Goal: Task Accomplishment & Management: Manage account settings

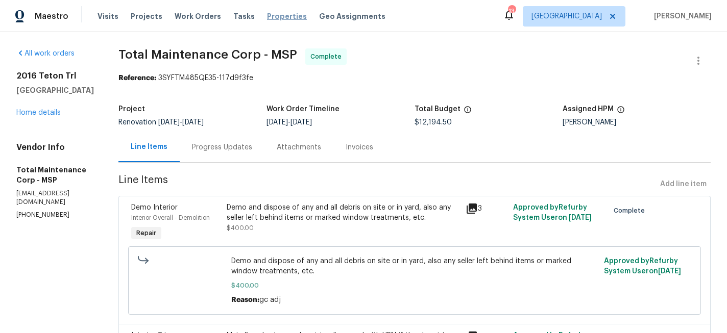
click at [280, 13] on span "Properties" at bounding box center [287, 16] width 40 height 10
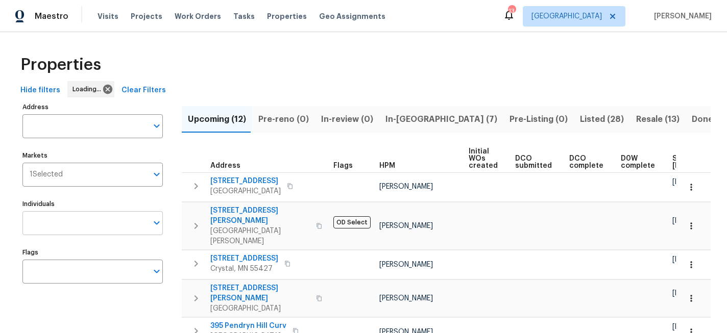
click at [68, 220] on input "Individuals" at bounding box center [84, 223] width 125 height 24
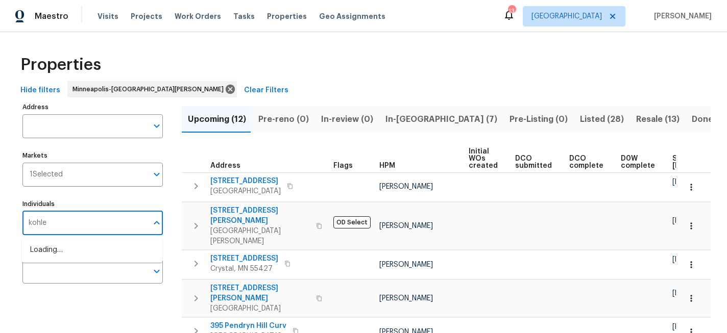
type input "kohler"
click at [63, 286] on li "[PERSON_NAME]" at bounding box center [92, 283] width 124 height 21
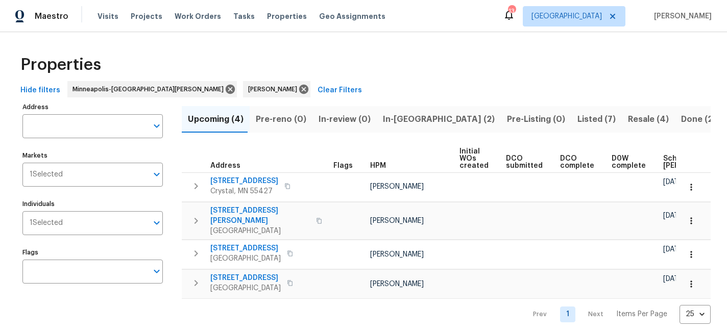
click at [403, 119] on span "In-reno (2)" at bounding box center [439, 119] width 112 height 14
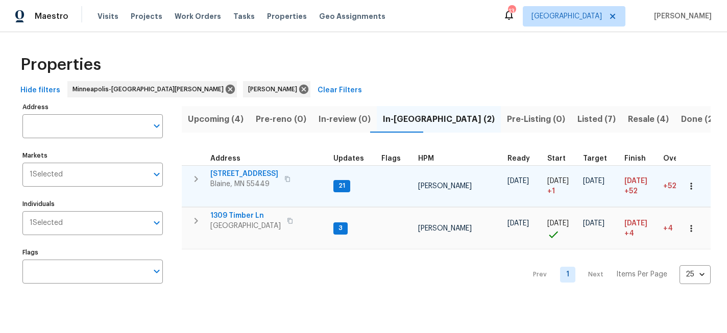
click at [254, 172] on span "1524 89th Ave NE" at bounding box center [244, 174] width 68 height 10
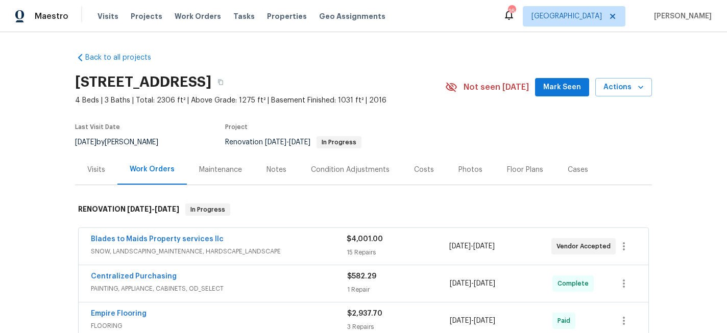
click at [469, 174] on div "Photos" at bounding box center [471, 170] width 24 height 10
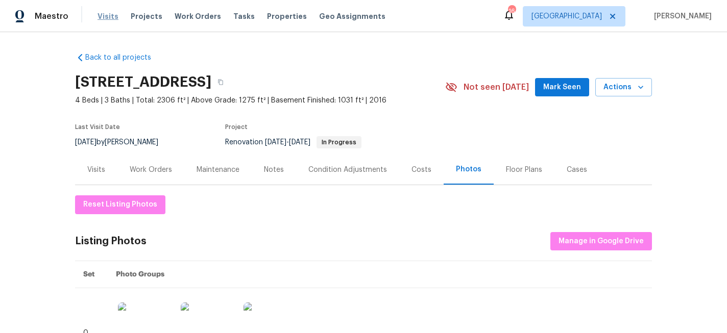
click at [104, 15] on span "Visits" at bounding box center [108, 16] width 21 height 10
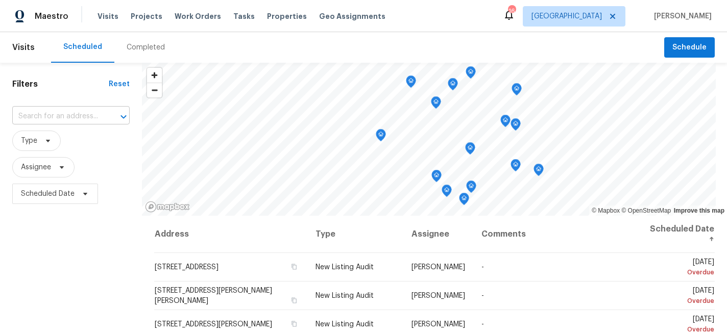
click at [65, 120] on input "text" at bounding box center [56, 117] width 89 height 16
type input "1524"
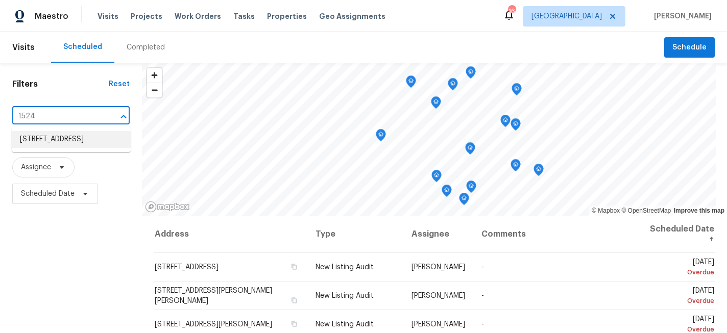
click at [67, 141] on li "[STREET_ADDRESS]" at bounding box center [71, 139] width 119 height 17
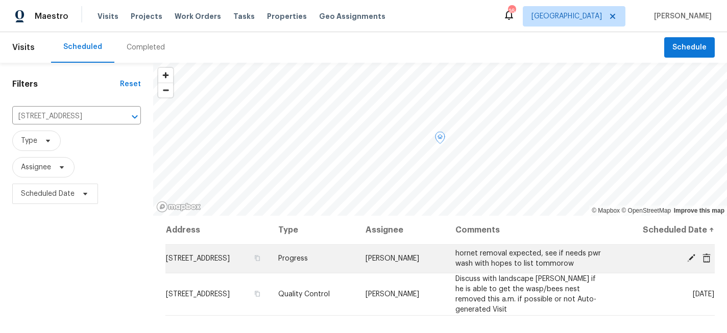
click at [692, 258] on icon at bounding box center [691, 258] width 8 height 8
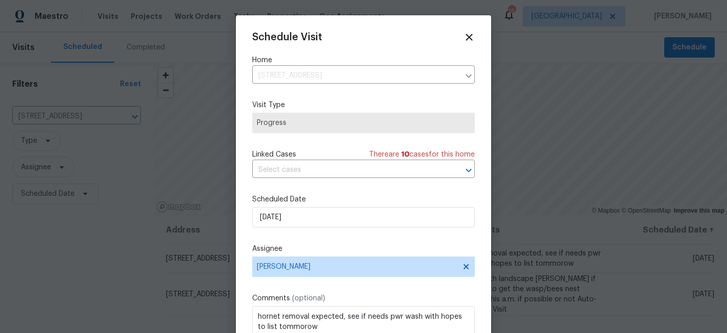
scroll to position [18, 0]
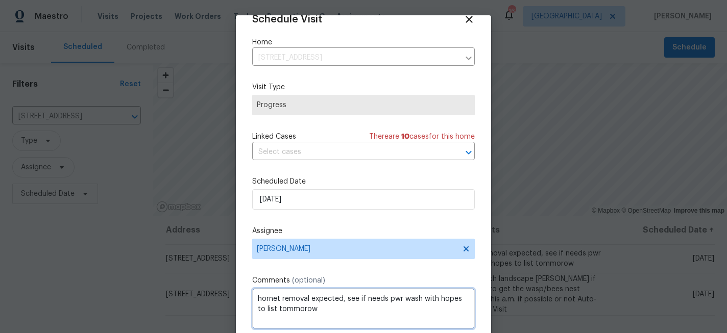
click at [375, 309] on textarea "hornet removal expected, see if needs pwr wash with hopes to list tommorow" at bounding box center [363, 309] width 223 height 41
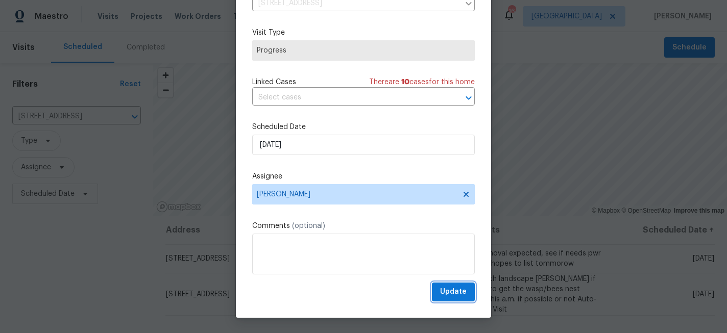
click at [452, 294] on span "Update" at bounding box center [453, 292] width 27 height 13
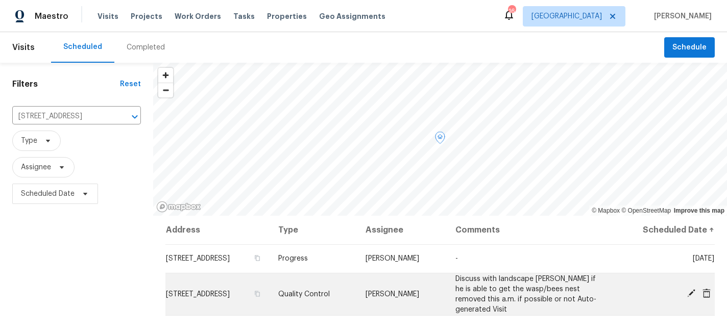
click at [693, 290] on icon at bounding box center [691, 293] width 9 height 9
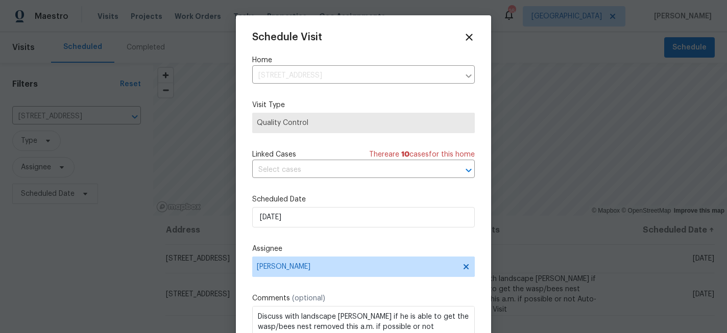
scroll to position [18, 0]
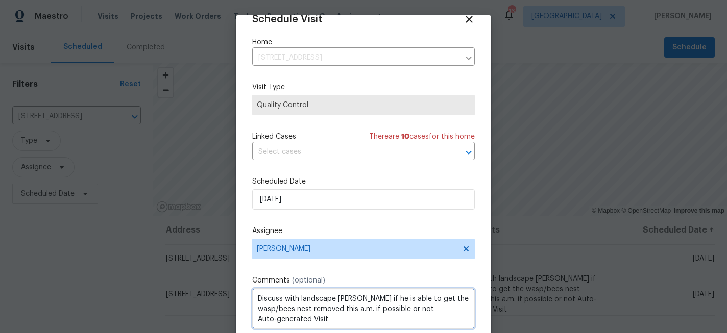
click at [406, 304] on textarea "Discuss with landscape Dave if he is able to get the wasp/bees nest removed thi…" at bounding box center [363, 309] width 223 height 41
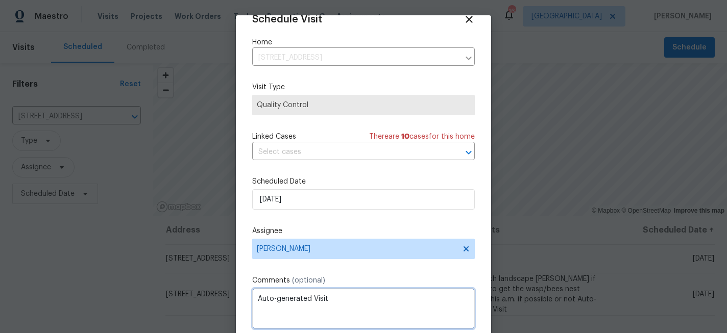
scroll to position [55, 0]
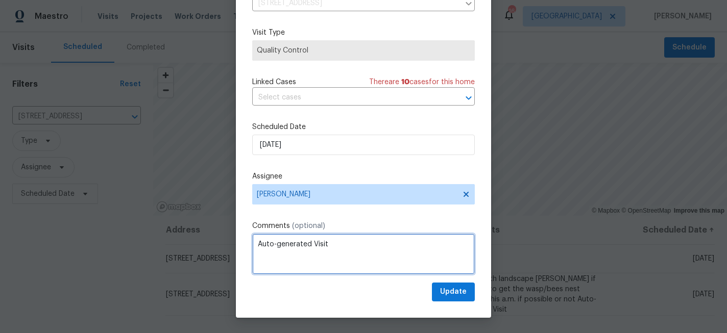
type textarea "Auto-generated Visit"
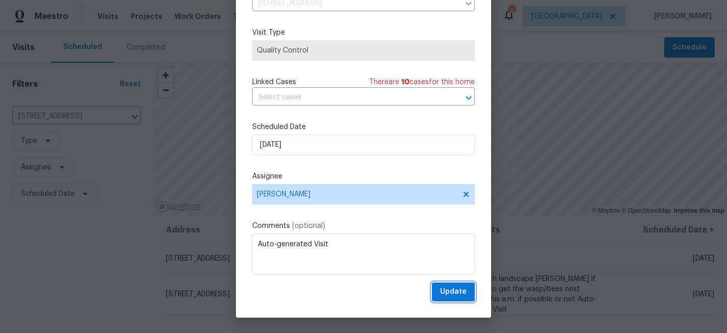
click at [444, 293] on span "Update" at bounding box center [453, 292] width 27 height 13
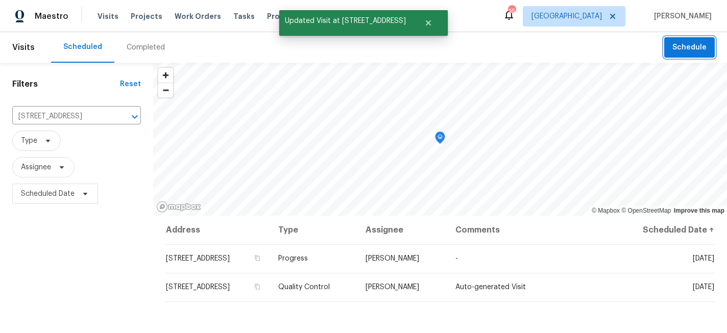
click at [697, 54] on span "Schedule" at bounding box center [690, 47] width 34 height 13
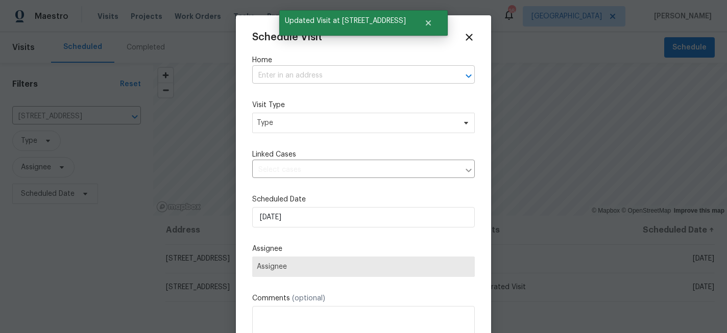
click at [298, 79] on input "text" at bounding box center [349, 76] width 194 height 16
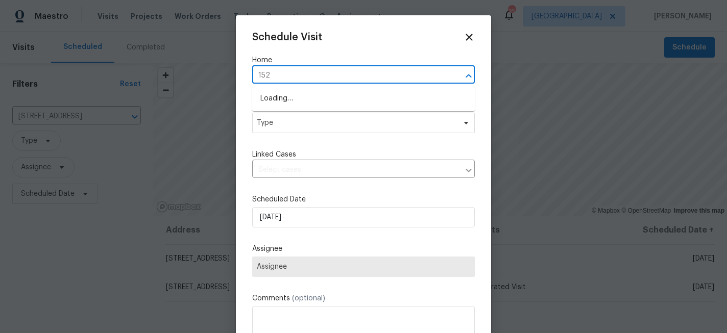
type input "1524"
click at [310, 102] on li "1524 89th Ave NE, Blaine, MN 55449" at bounding box center [363, 98] width 223 height 17
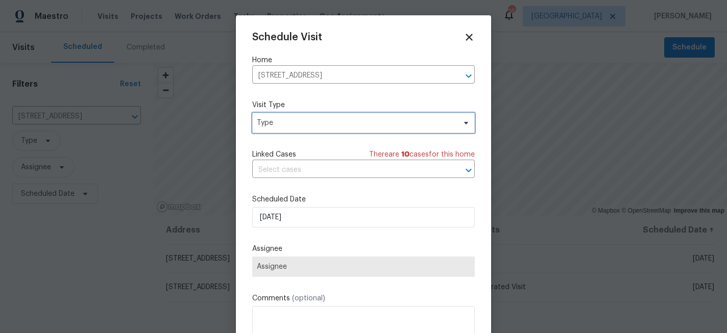
click at [310, 127] on span "Type" at bounding box center [356, 123] width 199 height 10
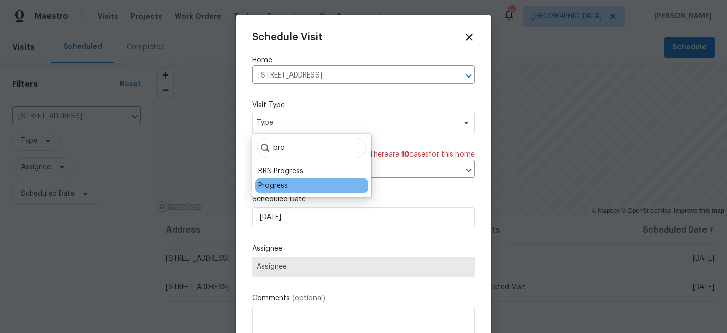
type input "pro"
click at [289, 185] on div "Progress" at bounding box center [311, 186] width 113 height 14
click at [278, 186] on div "Progress" at bounding box center [273, 186] width 30 height 10
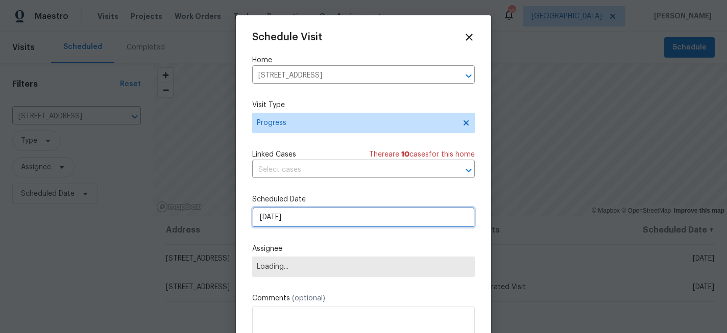
click at [289, 222] on input "[DATE]" at bounding box center [363, 217] width 223 height 20
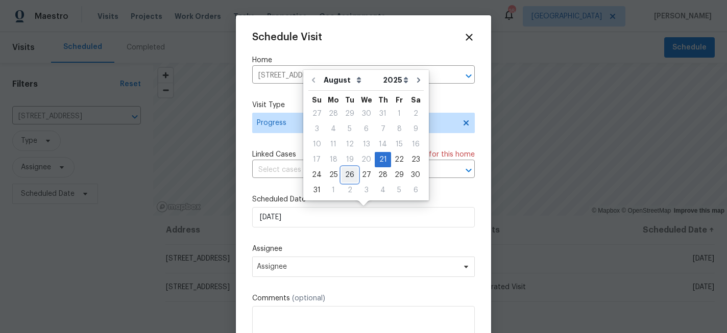
click at [346, 172] on div "26" at bounding box center [350, 175] width 16 height 14
type input "8/26/2025"
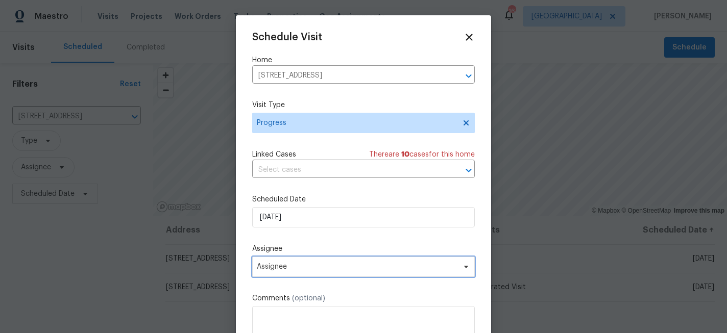
click at [277, 266] on span "Assignee" at bounding box center [357, 267] width 200 height 8
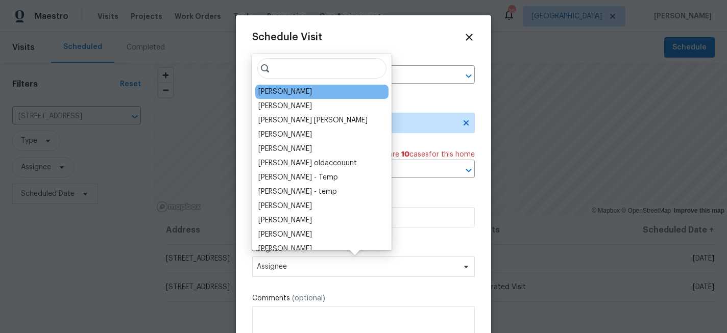
click at [284, 92] on div "[PERSON_NAME]" at bounding box center [285, 92] width 54 height 10
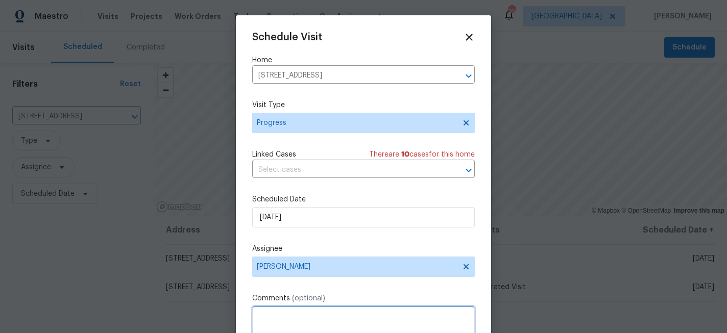
click at [292, 314] on textarea at bounding box center [363, 326] width 223 height 41
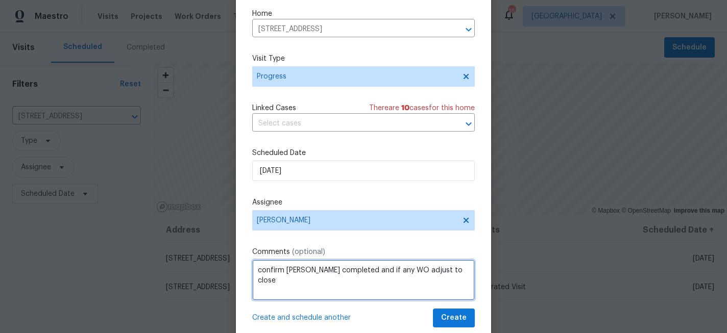
scroll to position [31, 0]
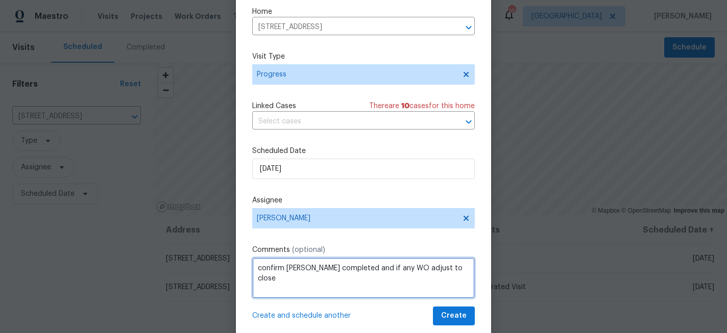
click at [302, 269] on textarea "confirm dave completed and if any WO adjust to close" at bounding box center [363, 278] width 223 height 41
type textarea "confirm dave/joe completed and if any WO adjust to close"
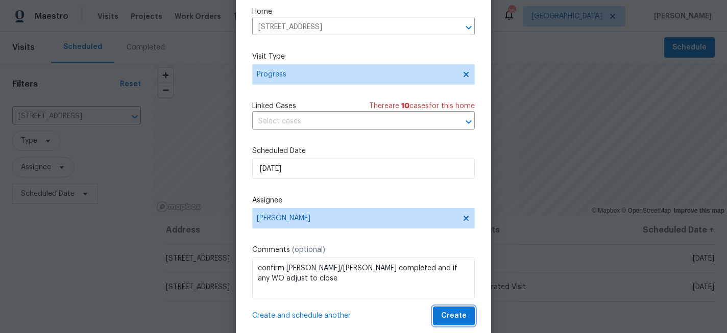
click at [463, 319] on span "Create" at bounding box center [454, 316] width 26 height 13
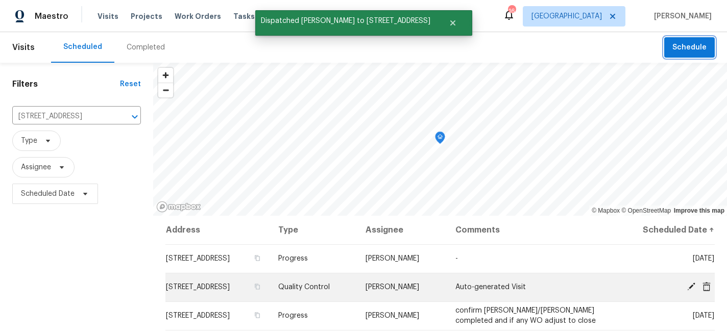
scroll to position [0, 0]
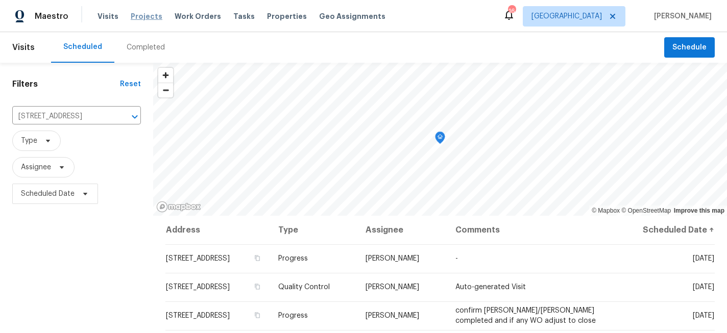
click at [148, 17] on span "Projects" at bounding box center [147, 16] width 32 height 10
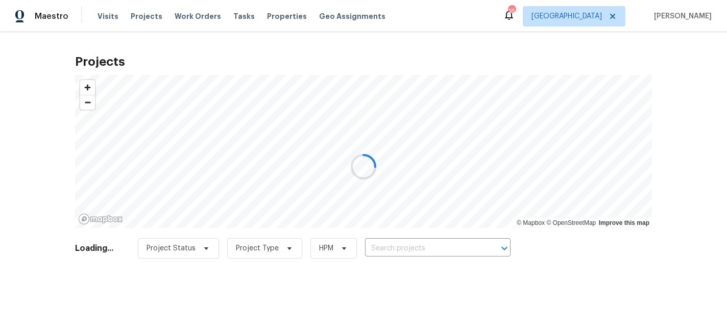
click at [413, 252] on div at bounding box center [363, 166] width 727 height 333
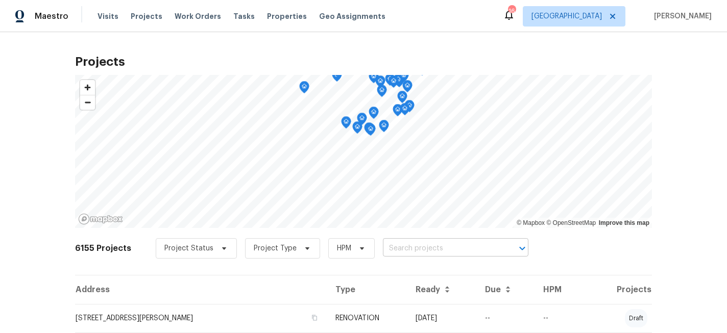
click at [411, 247] on input "text" at bounding box center [441, 249] width 117 height 16
type input "1524 89"
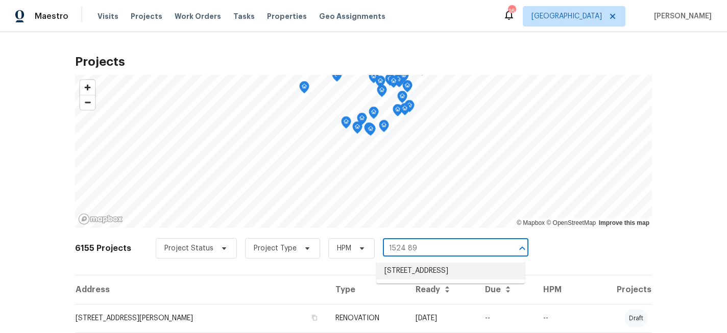
click at [414, 267] on li "1524 89th Ave NE, Blaine, MN 55449" at bounding box center [450, 271] width 149 height 17
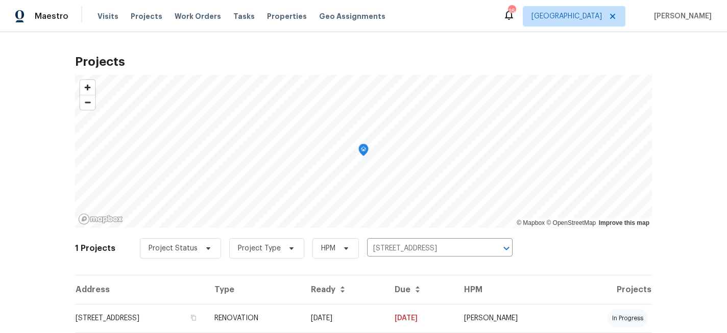
scroll to position [32, 0]
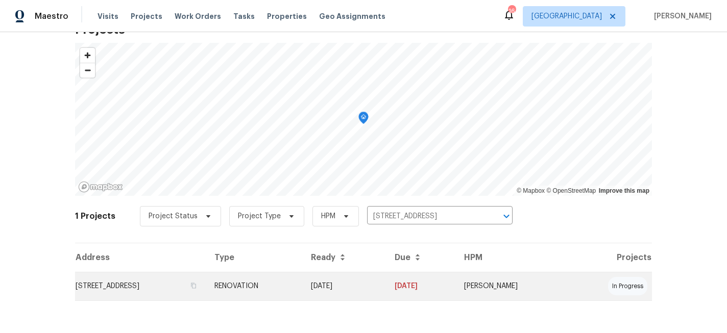
click at [183, 287] on td "1524 89th Ave NE, Blaine, MN 55449" at bounding box center [140, 286] width 131 height 29
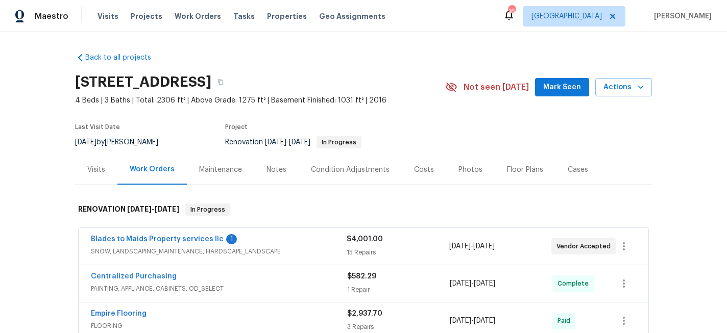
click at [469, 173] on div "Photos" at bounding box center [471, 170] width 24 height 10
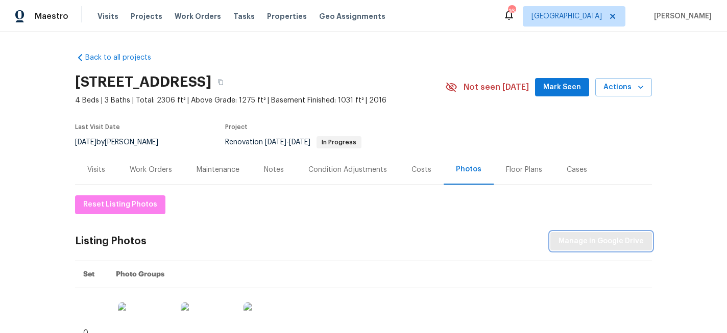
click at [604, 245] on span "Manage in Google Drive" at bounding box center [601, 241] width 85 height 13
click at [631, 92] on span "Actions" at bounding box center [624, 87] width 40 height 13
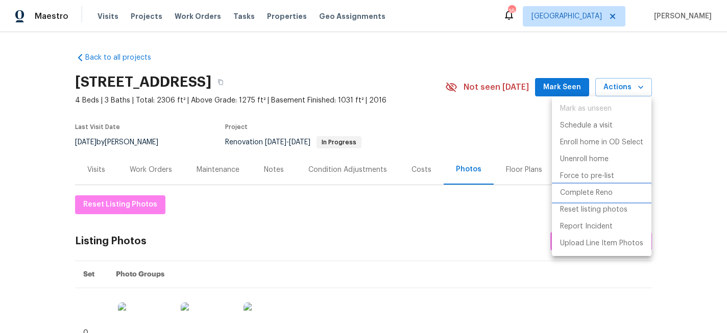
click at [605, 198] on p "Complete Reno" at bounding box center [586, 193] width 53 height 11
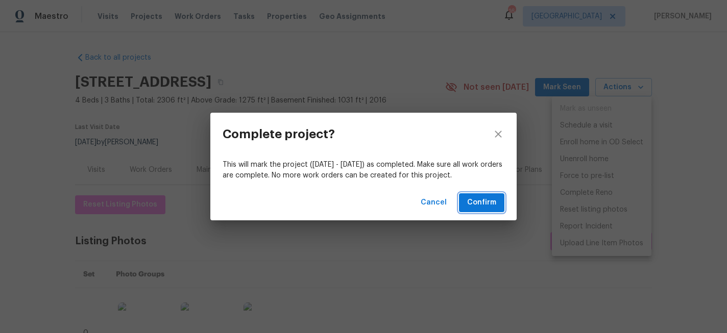
click at [485, 200] on span "Confirm" at bounding box center [481, 203] width 29 height 13
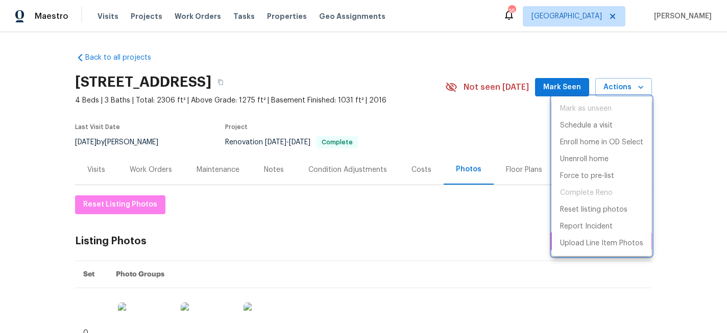
click at [274, 9] on div at bounding box center [363, 166] width 727 height 333
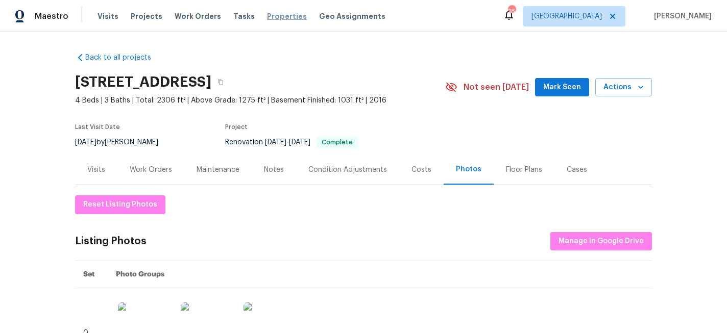
click at [273, 17] on span "Properties" at bounding box center [287, 16] width 40 height 10
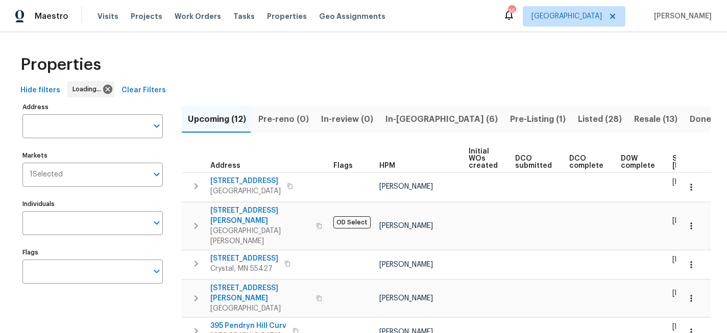
click at [405, 115] on span "In-reno (6)" at bounding box center [442, 119] width 112 height 14
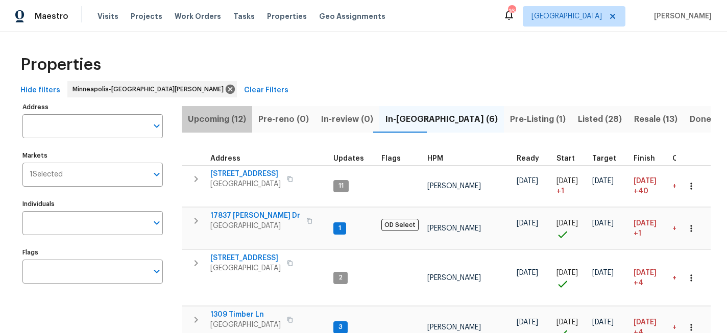
click at [228, 121] on span "Upcoming (12)" at bounding box center [217, 119] width 58 height 14
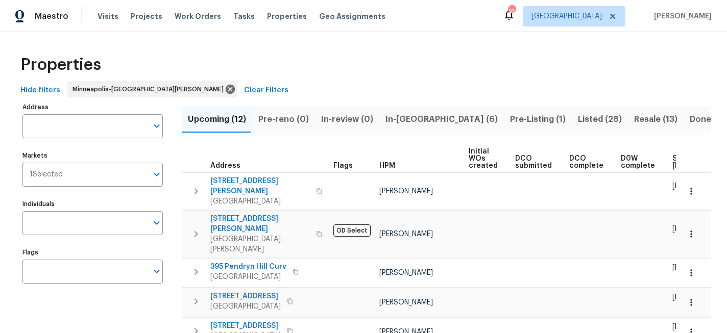
scroll to position [0, 131]
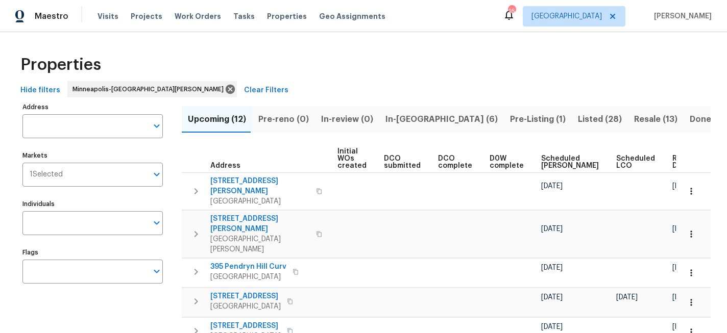
click at [673, 164] on span "Ready Date" at bounding box center [684, 162] width 22 height 14
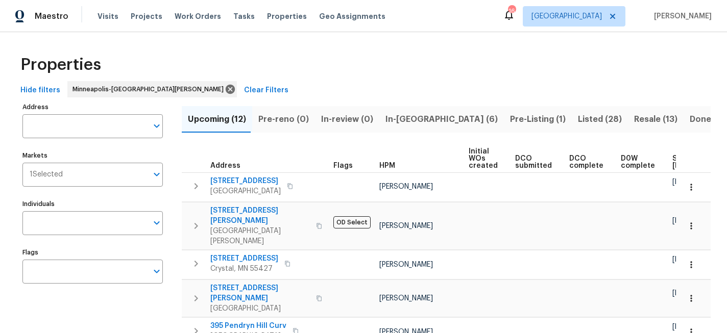
click at [510, 122] on span "Pre-Listing (1)" at bounding box center [538, 119] width 56 height 14
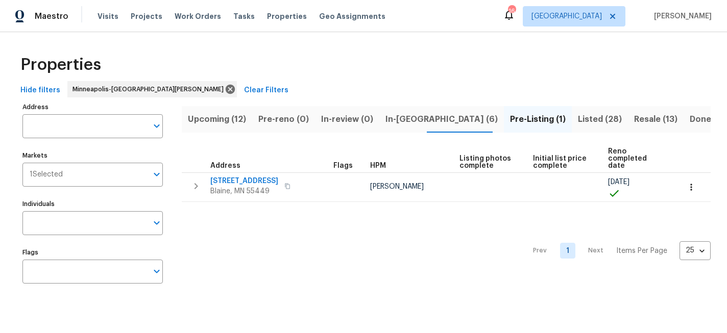
click at [342, 117] on span "In-review (0)" at bounding box center [347, 119] width 52 height 14
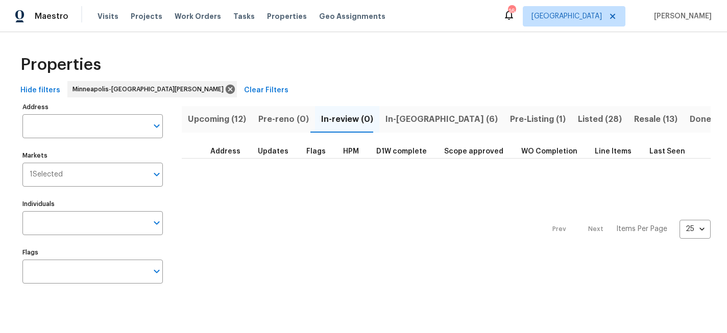
click at [397, 120] on span "In-reno (6)" at bounding box center [442, 119] width 112 height 14
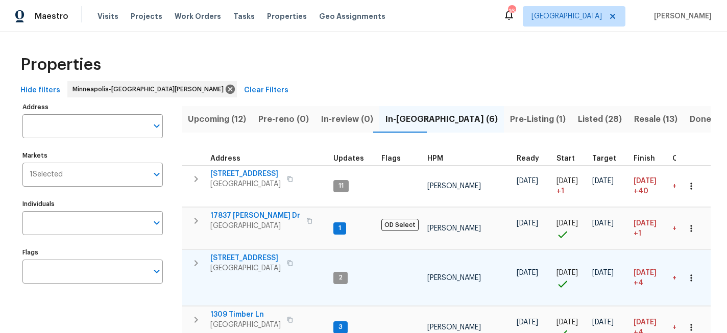
scroll to position [6, 0]
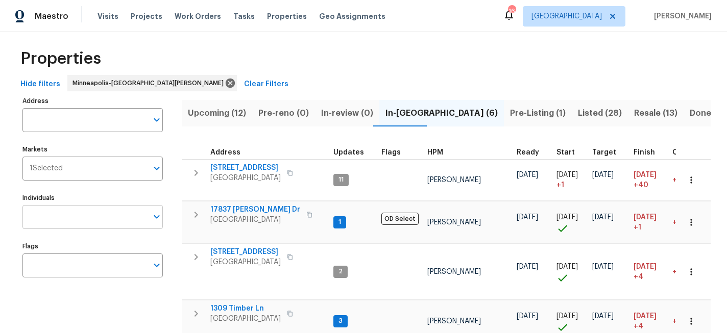
click at [81, 213] on input "Individuals" at bounding box center [84, 217] width 125 height 24
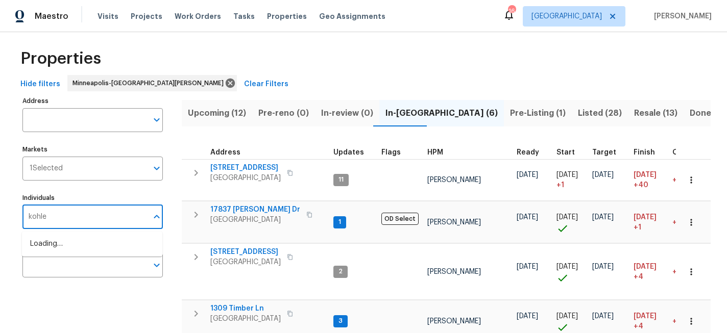
type input "kohler"
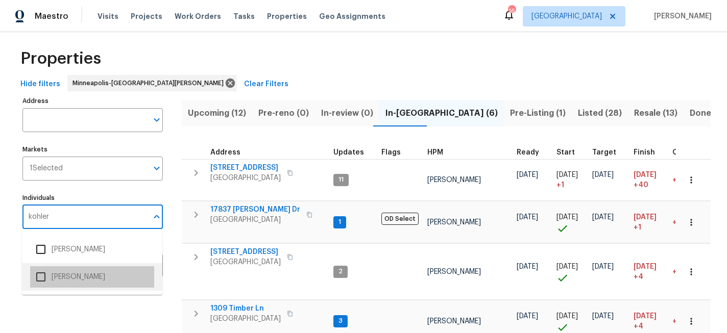
click at [71, 281] on li "[PERSON_NAME]" at bounding box center [92, 277] width 124 height 21
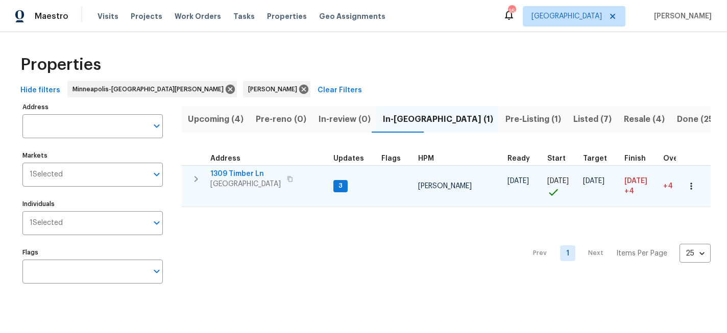
click at [247, 175] on span "1309 Timber Ln" at bounding box center [245, 174] width 70 height 10
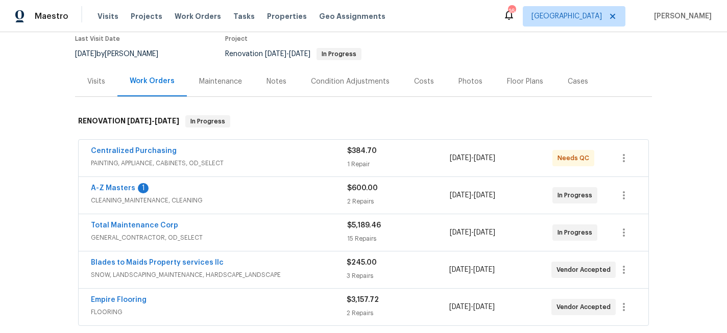
scroll to position [147, 0]
